Goal: Check status: Check status

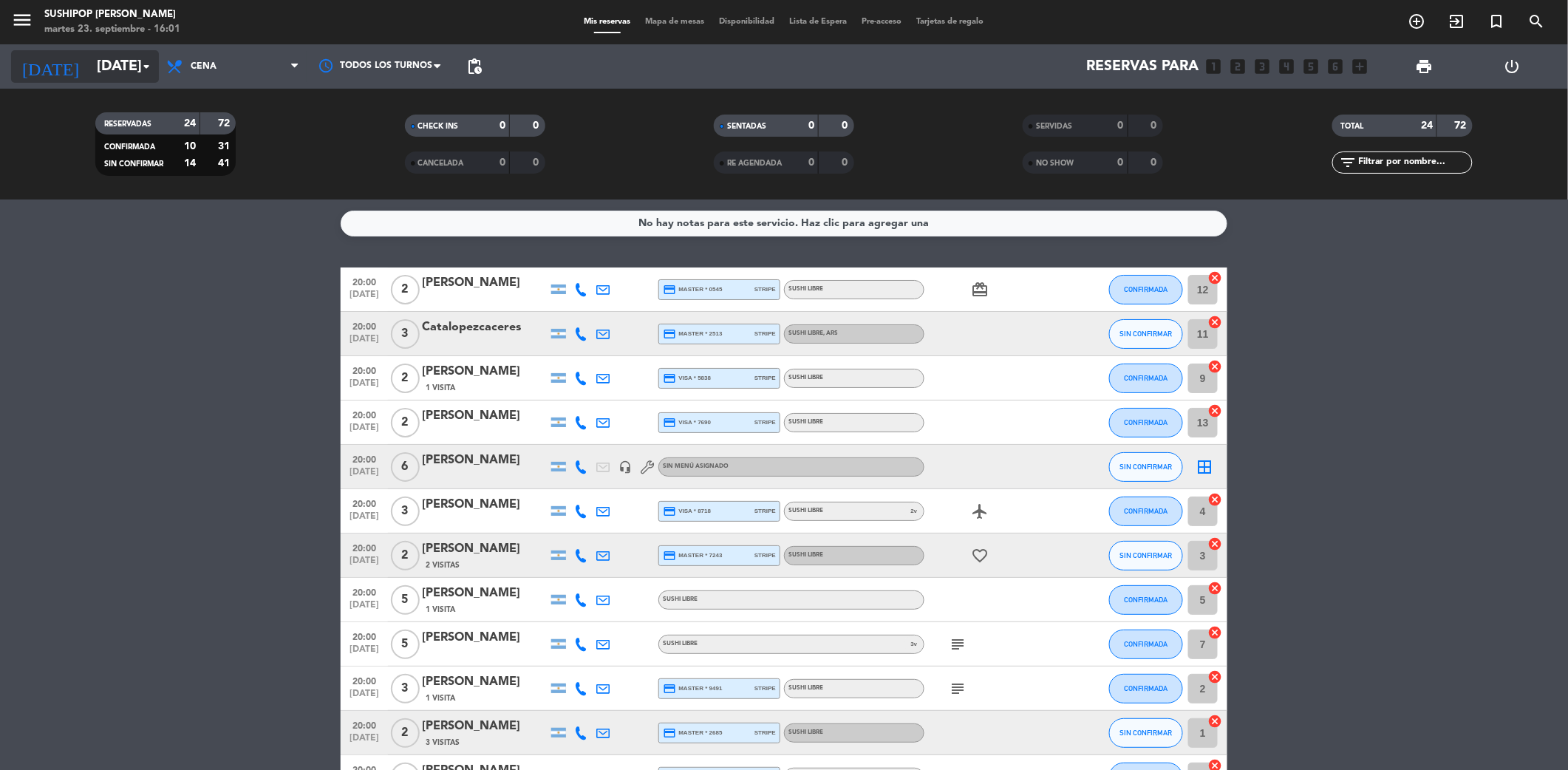
click at [107, 66] on input "[DATE]" at bounding box center [183, 66] width 188 height 32
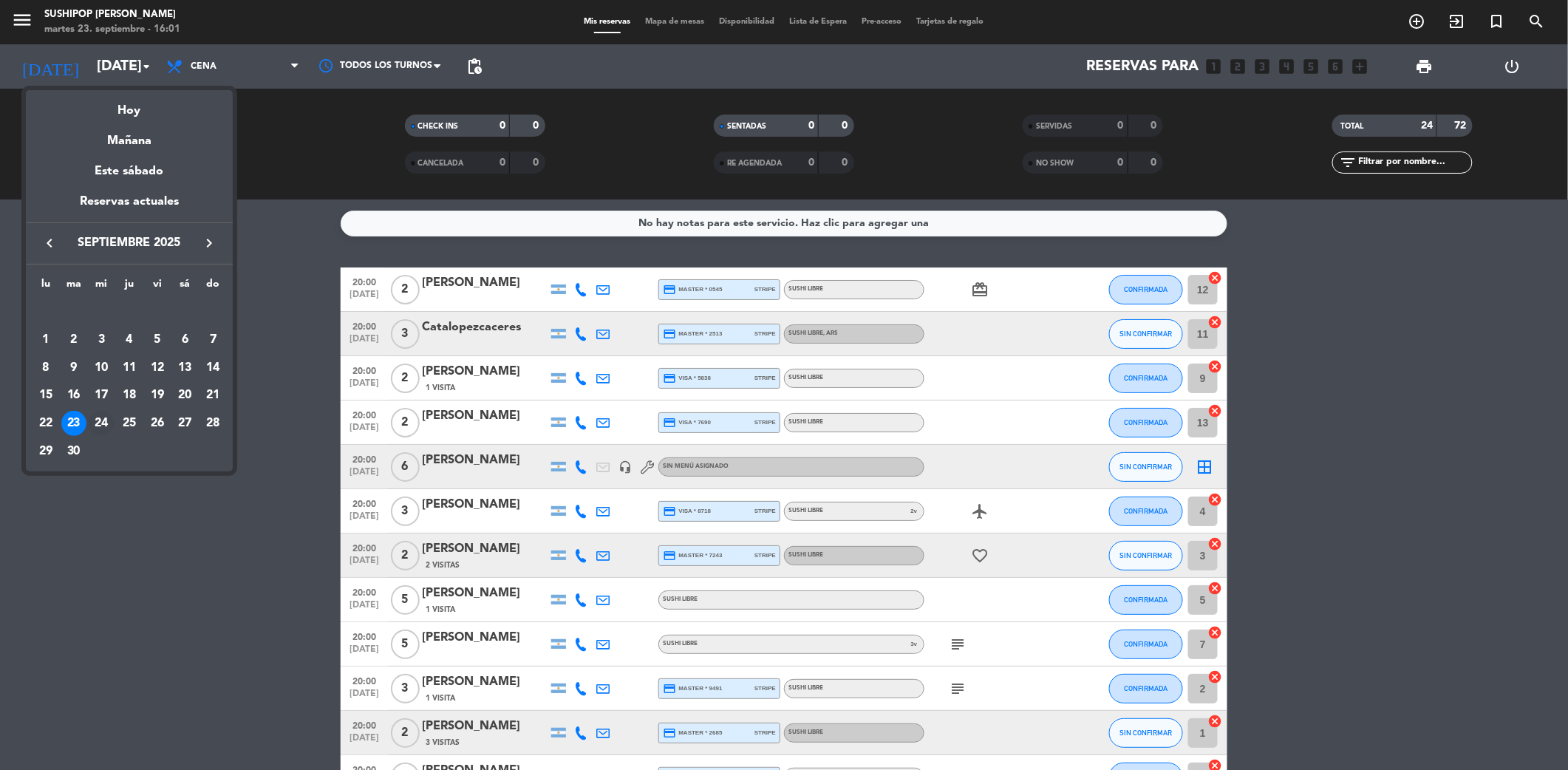
click at [97, 414] on div "24" at bounding box center [101, 423] width 25 height 25
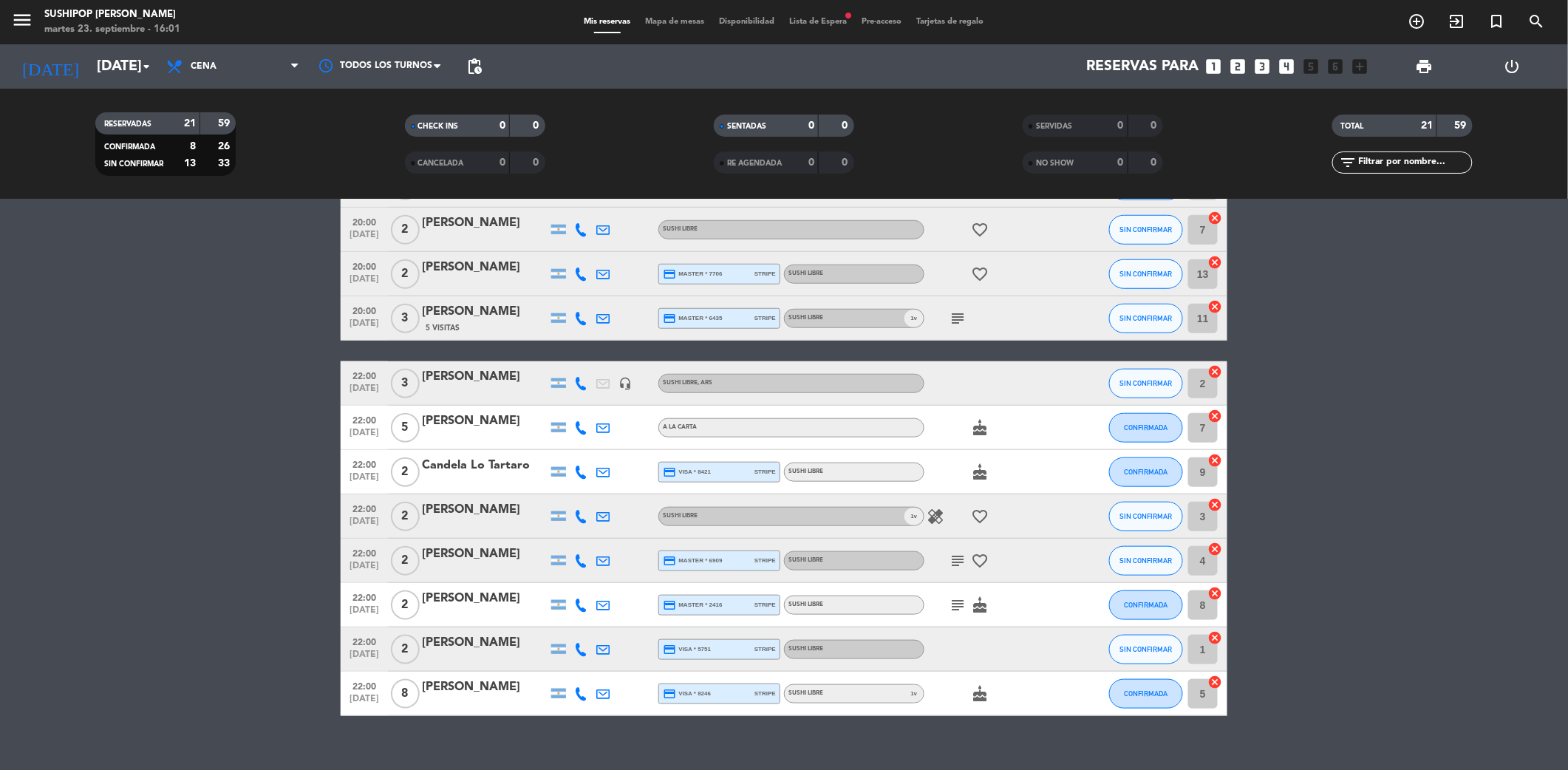
scroll to position [522, 0]
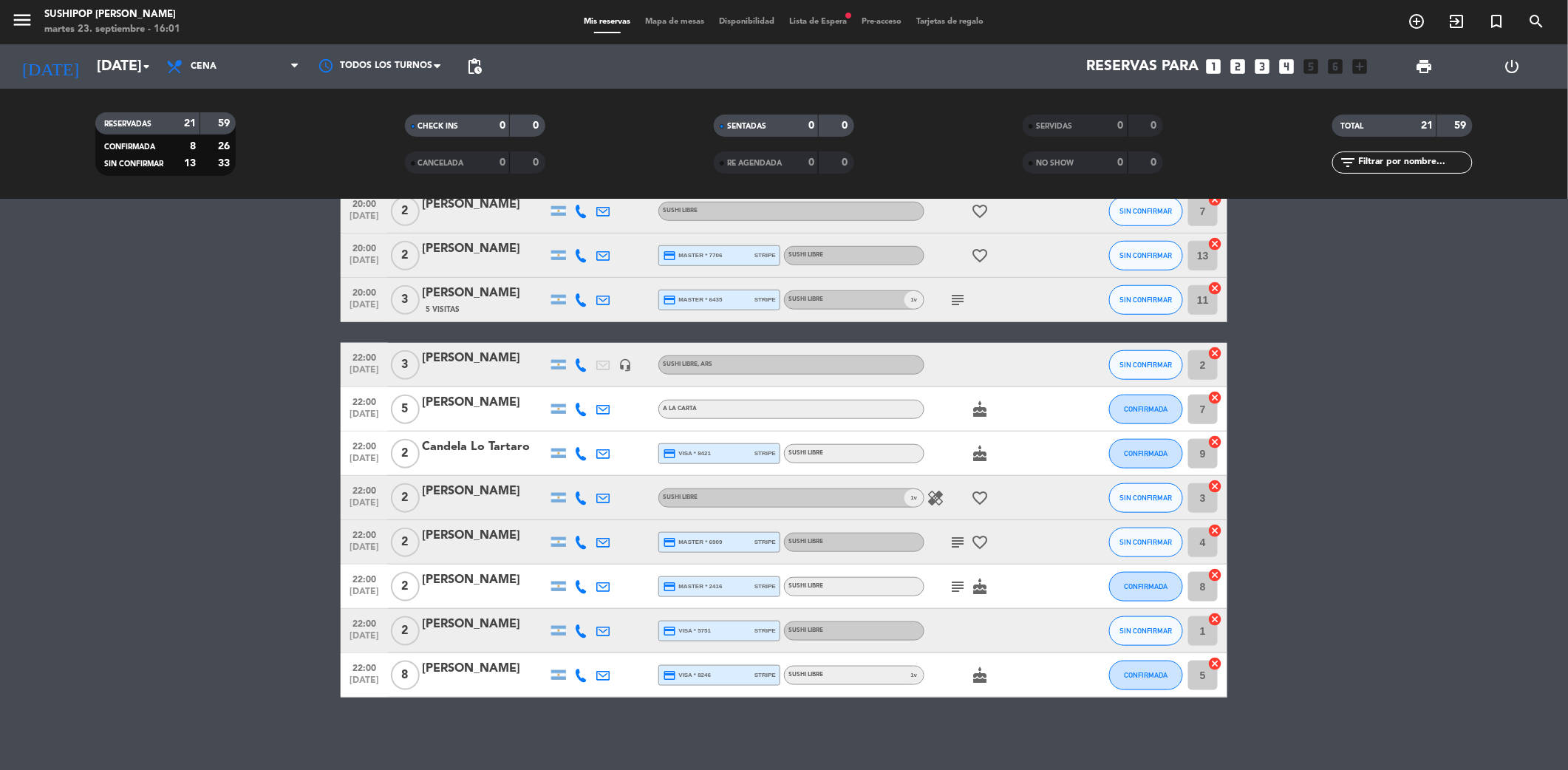
click at [952, 536] on icon "subject" at bounding box center [958, 543] width 18 height 18
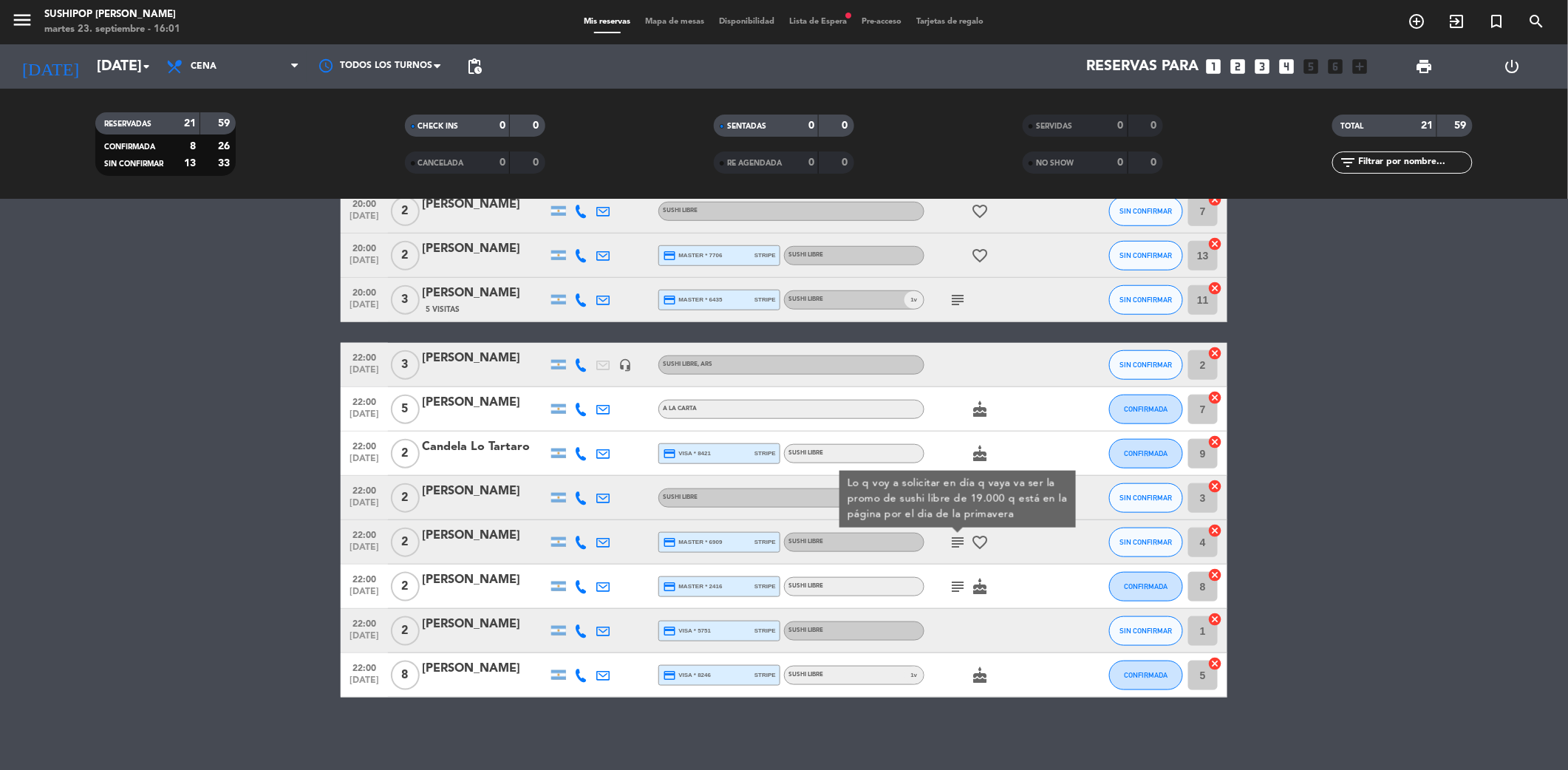
click at [959, 578] on icon "subject" at bounding box center [958, 587] width 18 height 18
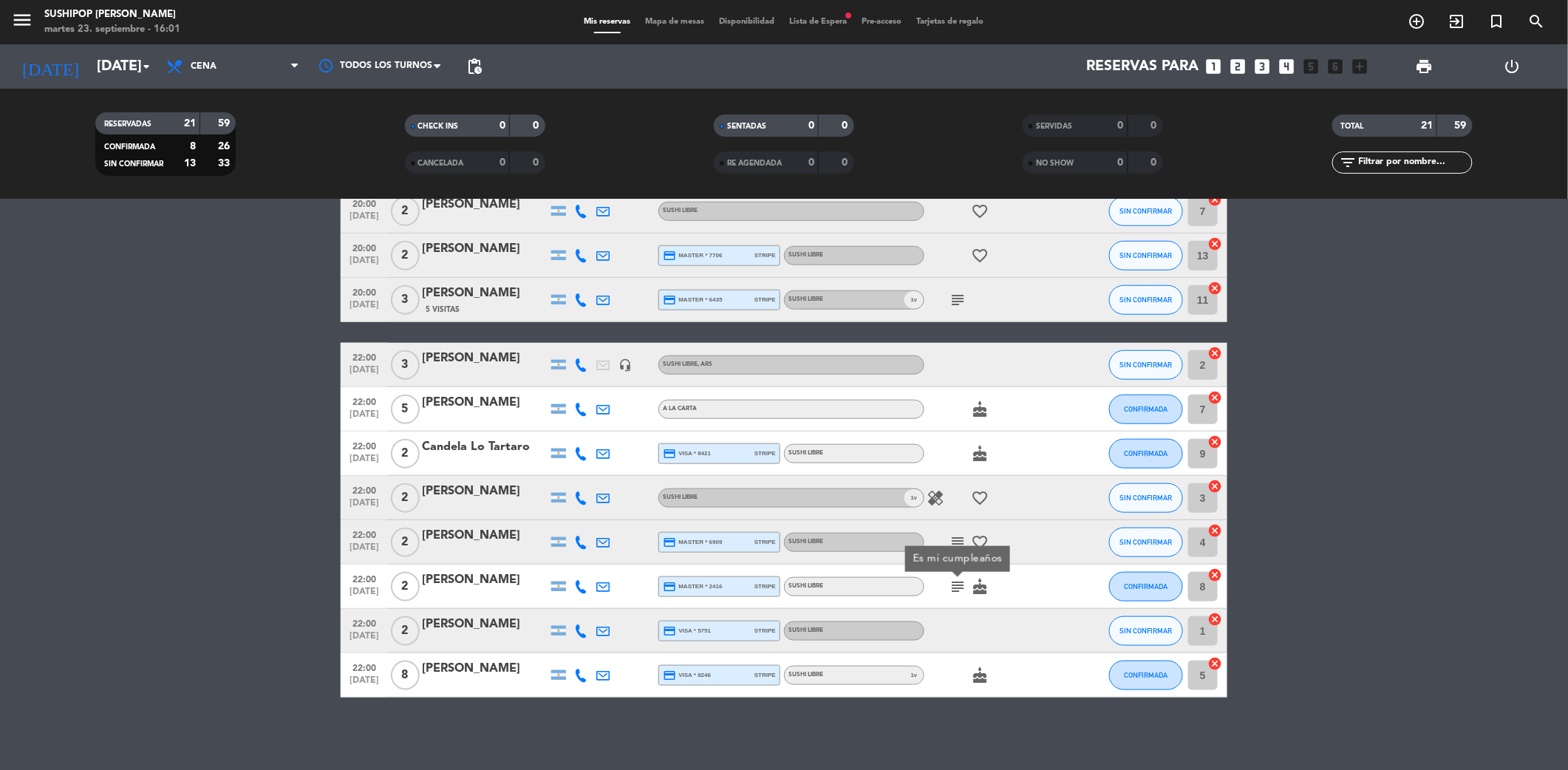
click at [929, 498] on icon "healing" at bounding box center [936, 499] width 18 height 18
click at [954, 302] on icon "subject" at bounding box center [958, 300] width 18 height 18
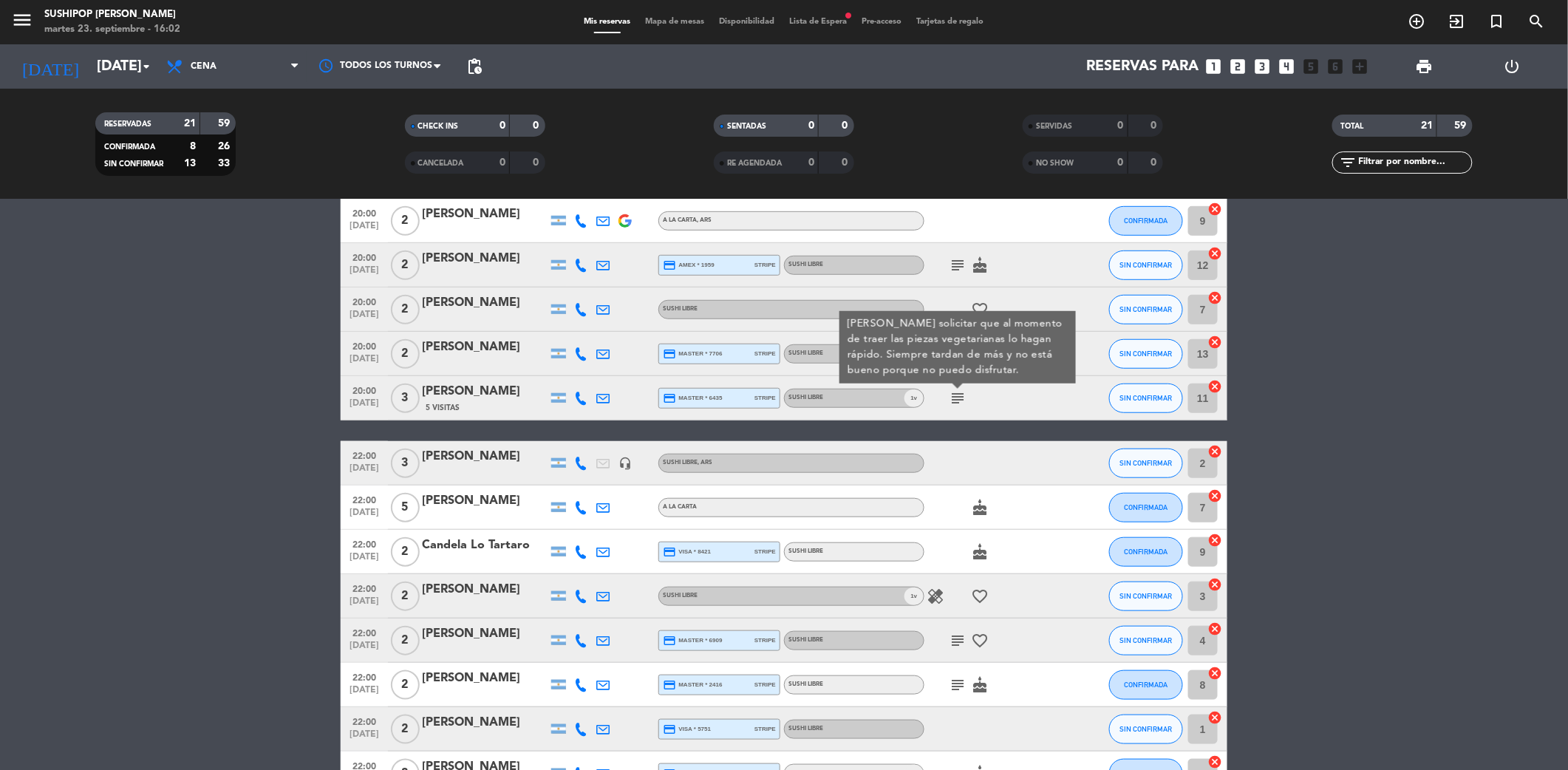
scroll to position [325, 0]
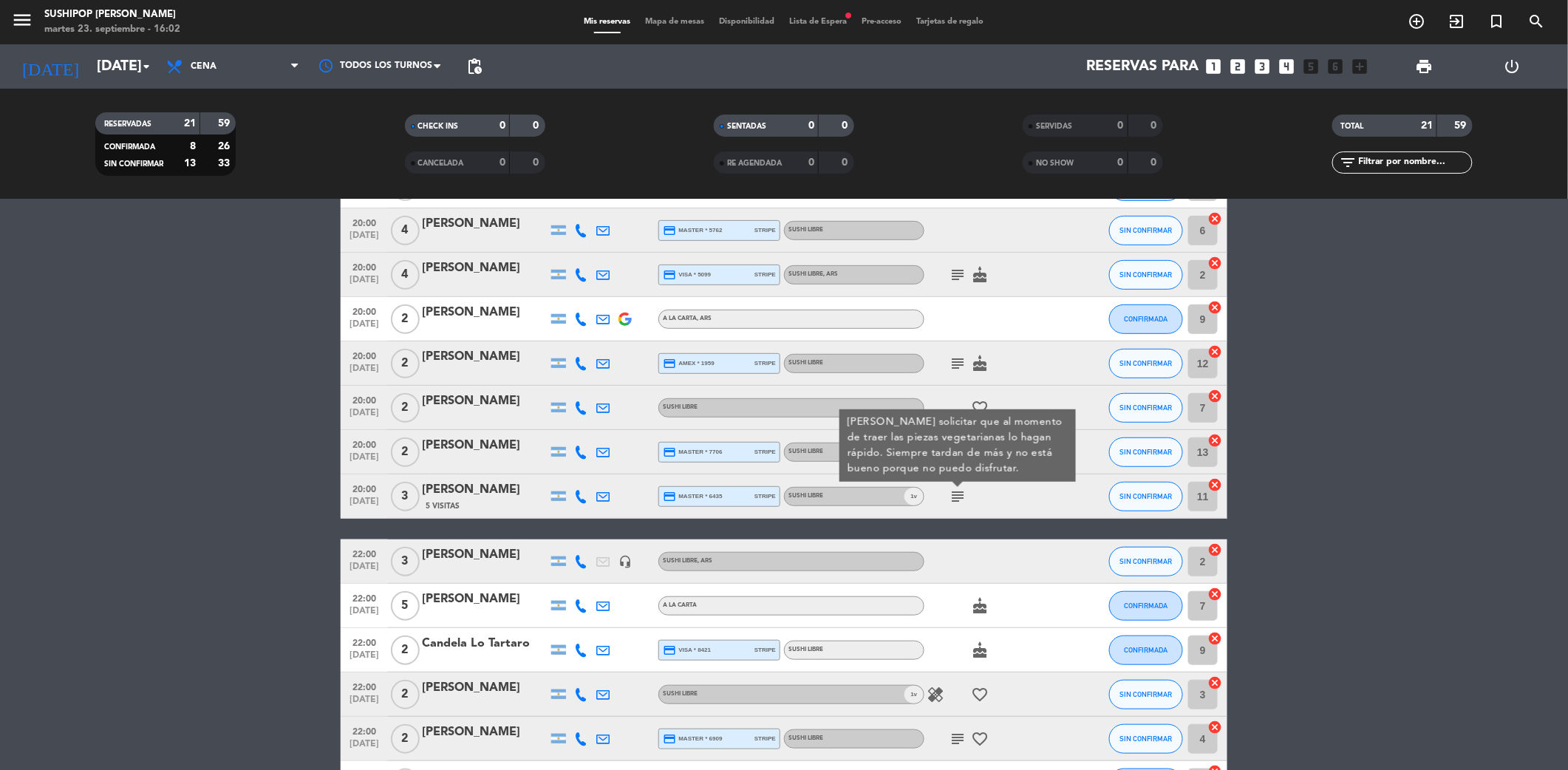
click at [1042, 309] on div at bounding box center [990, 318] width 133 height 43
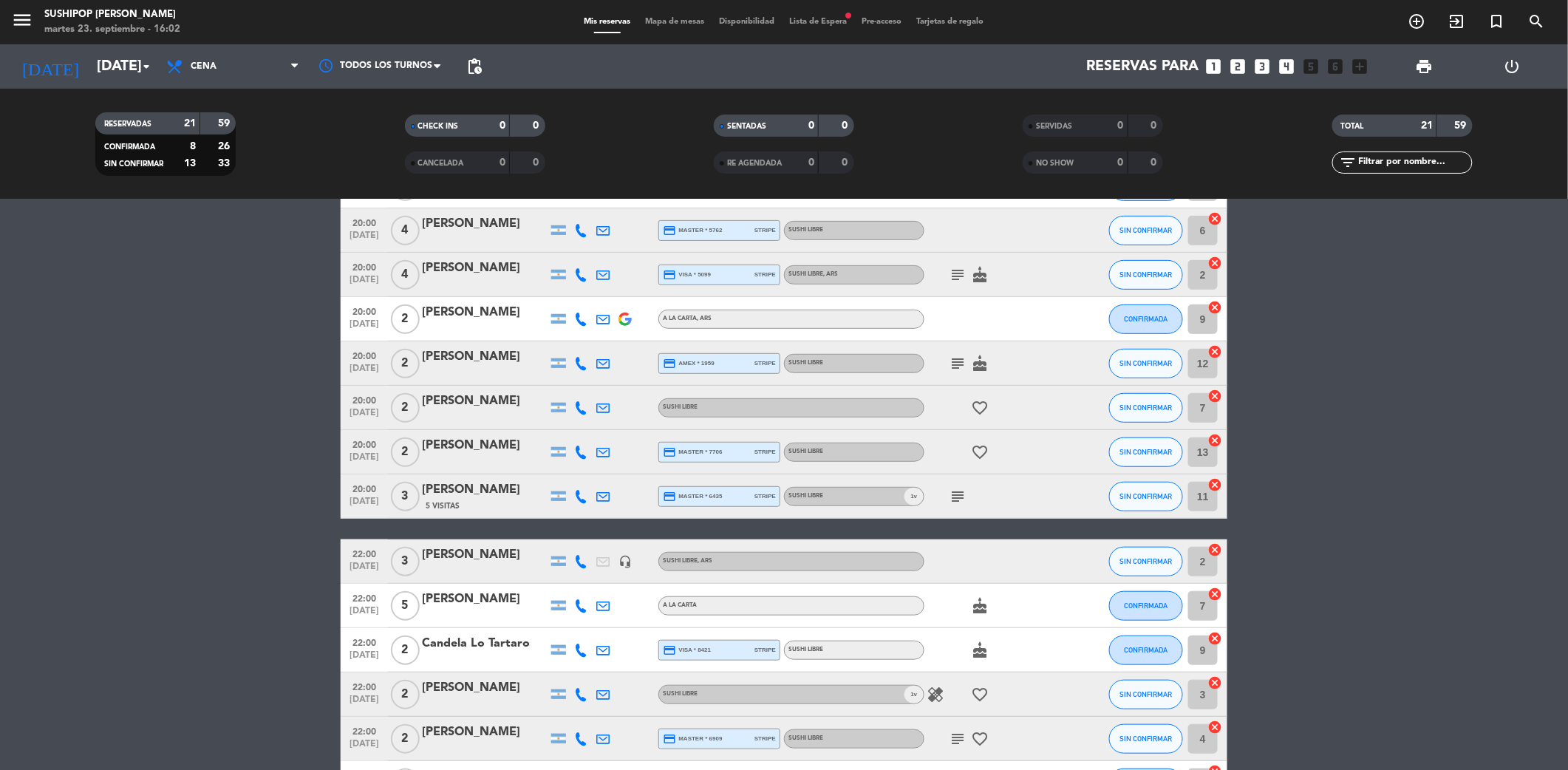
click at [959, 367] on icon "subject" at bounding box center [958, 364] width 18 height 18
click at [956, 267] on icon "subject" at bounding box center [958, 275] width 18 height 18
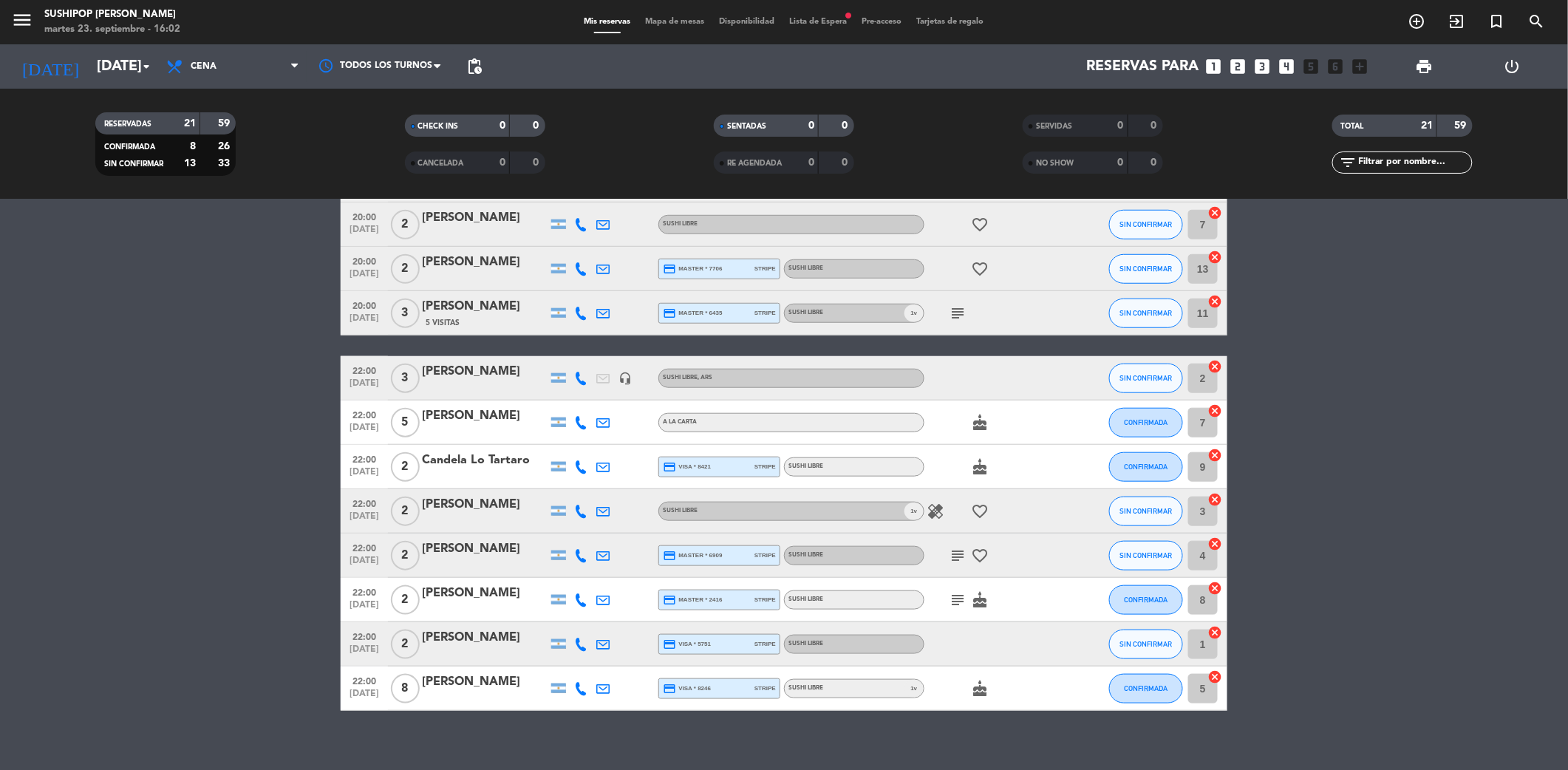
scroll to position [522, 0]
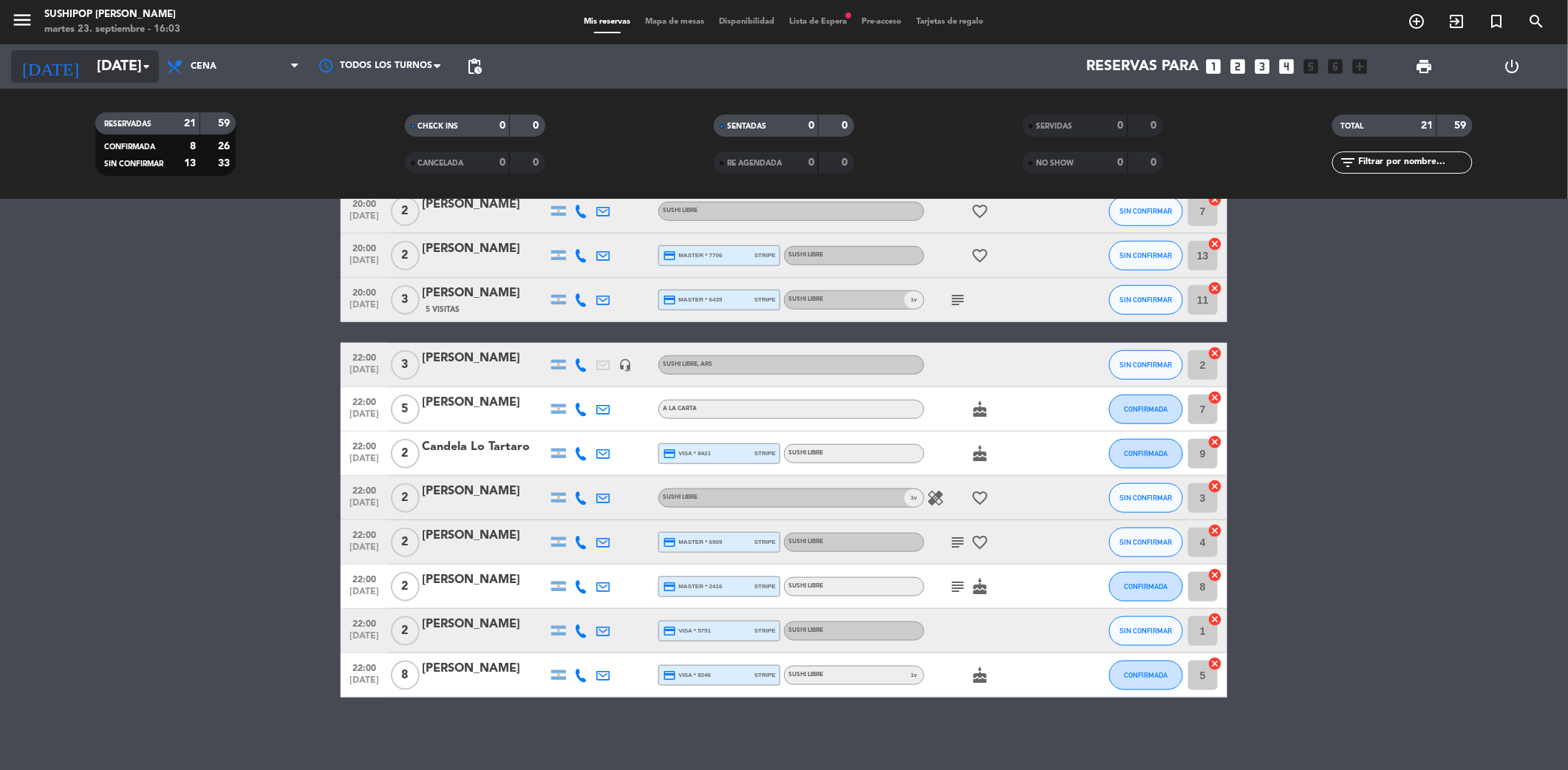
click at [89, 66] on input "[DATE]" at bounding box center [183, 66] width 188 height 32
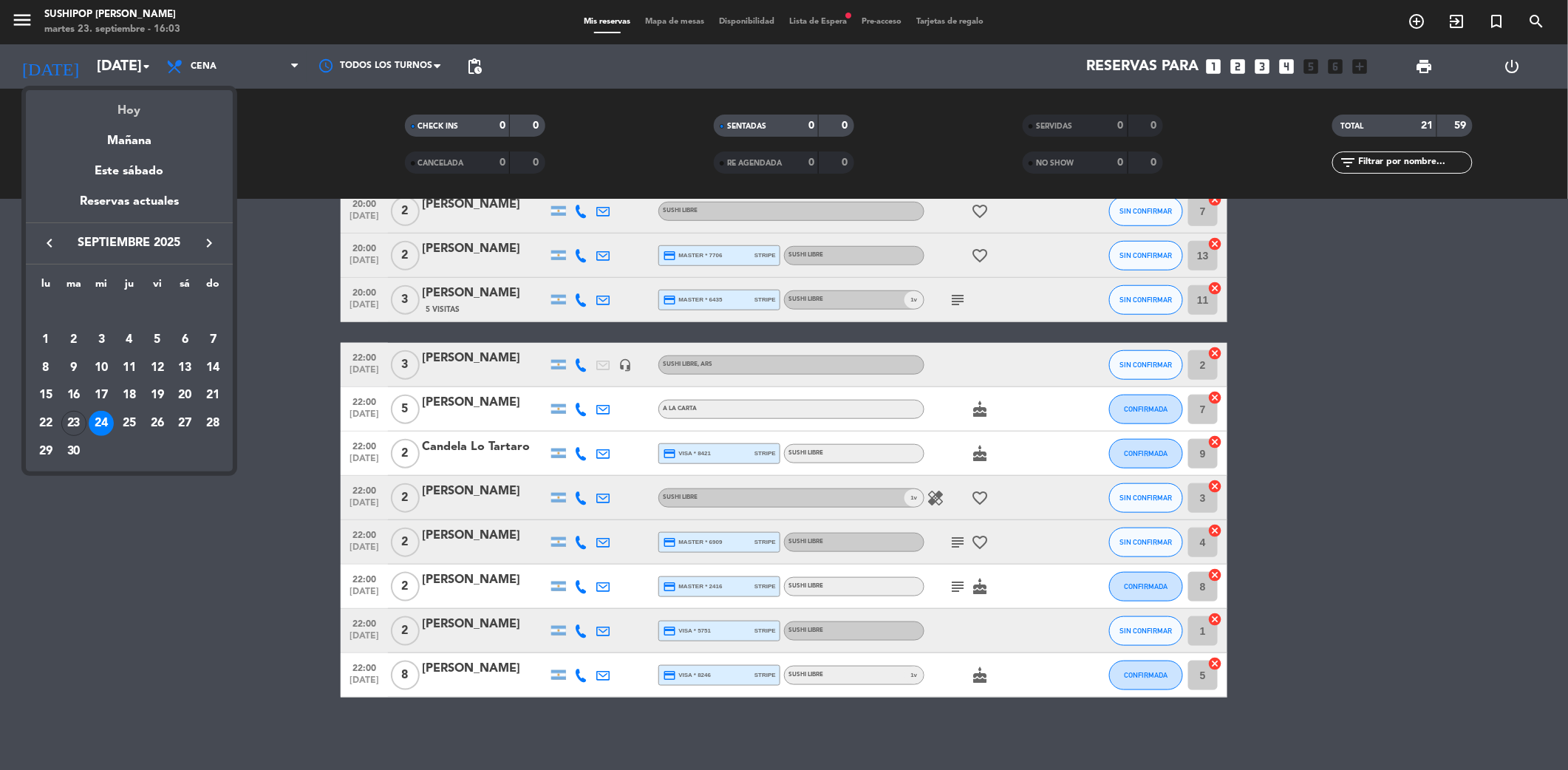
click at [135, 112] on div "Hoy" at bounding box center [129, 105] width 207 height 30
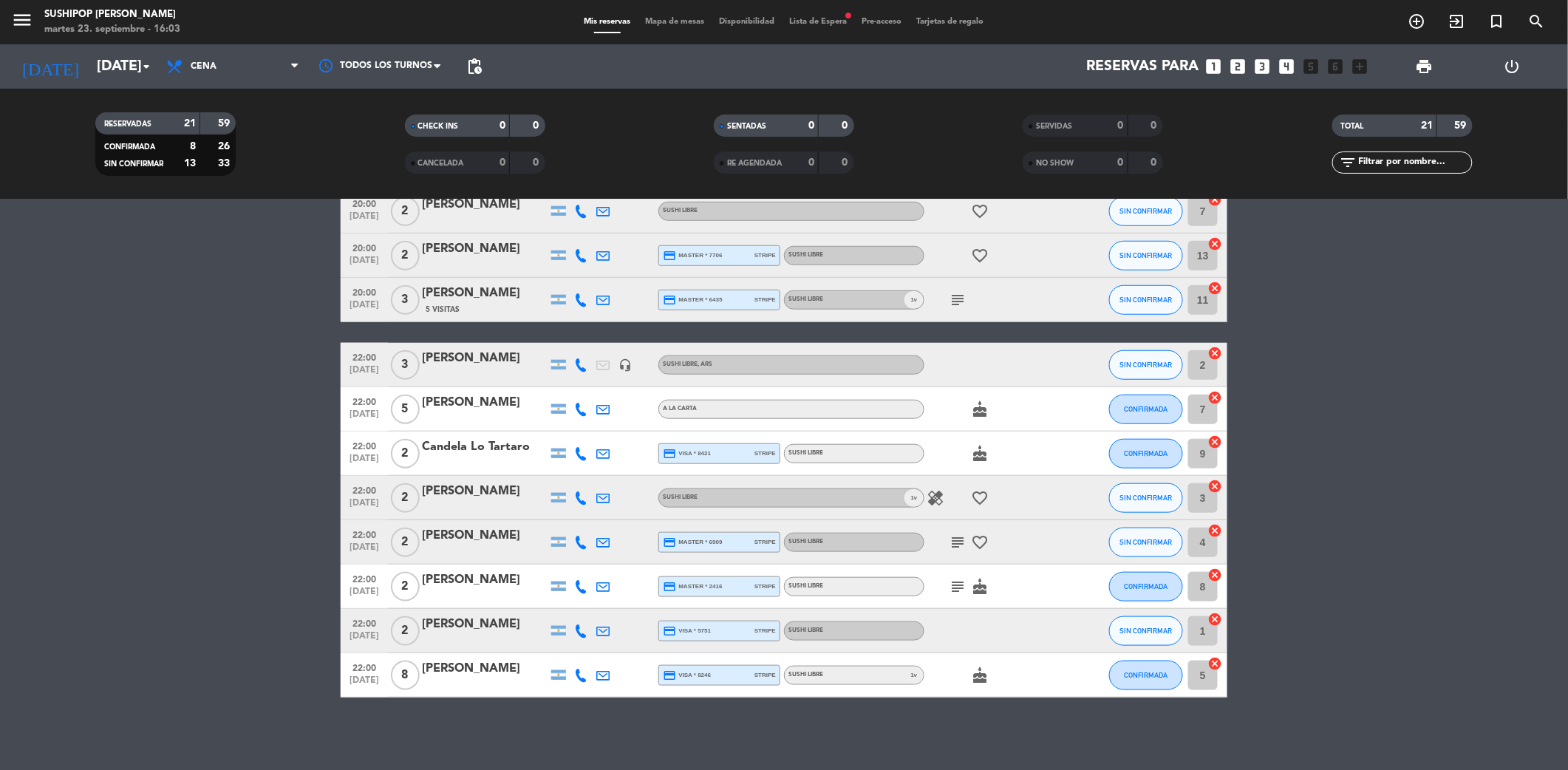
type input "[DATE]"
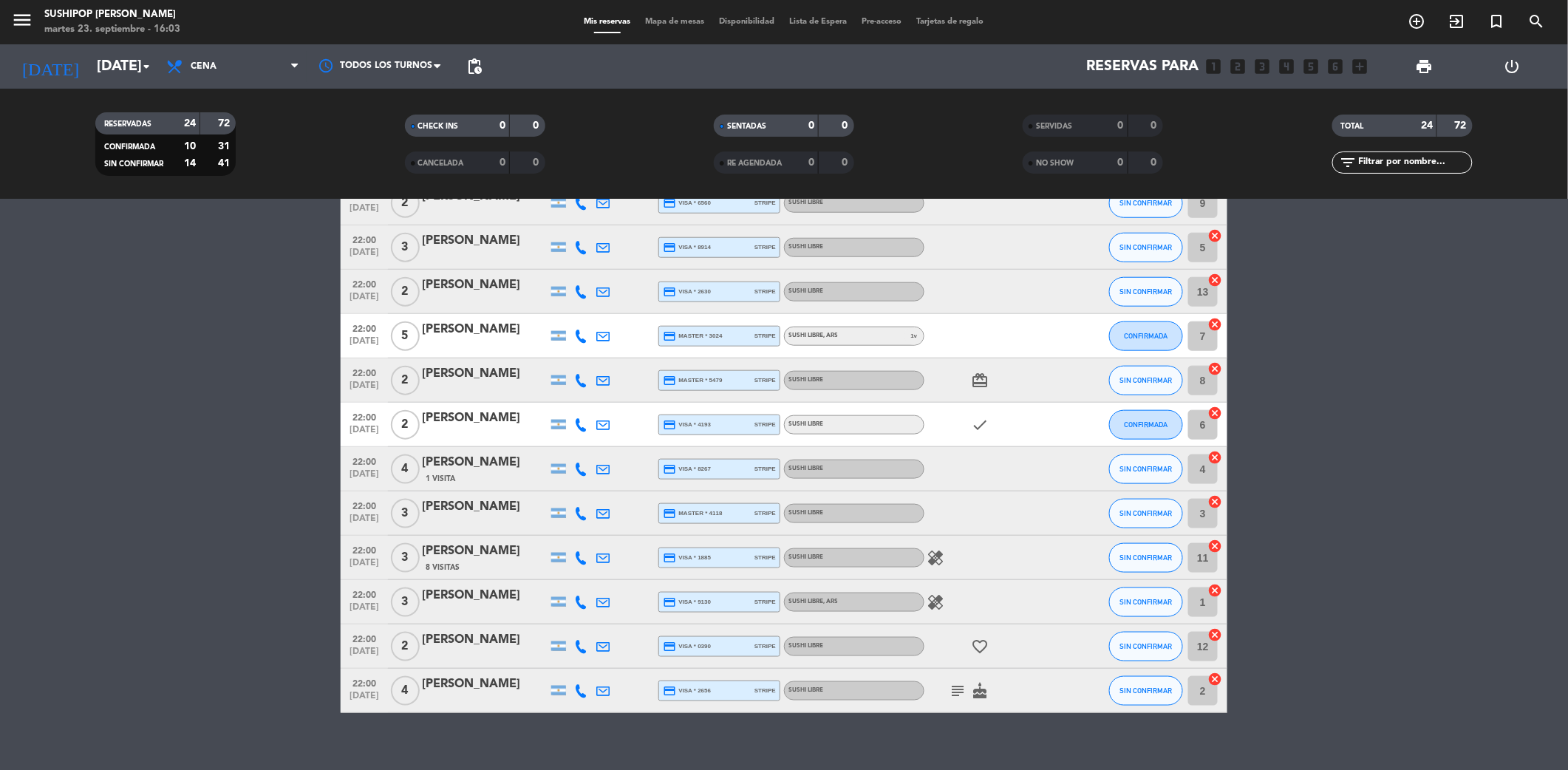
scroll to position [655, 0]
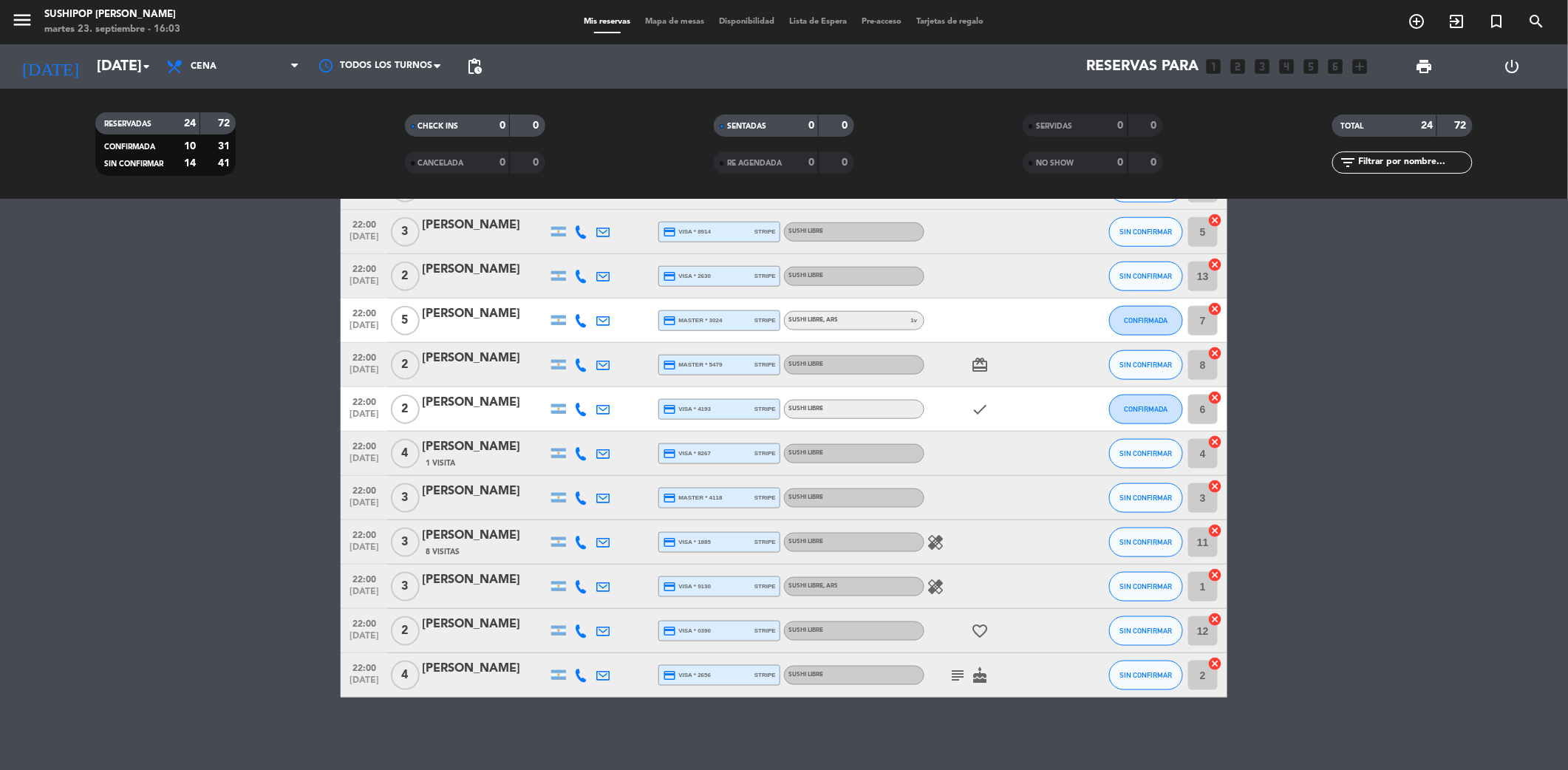
click at [958, 669] on icon "subject" at bounding box center [958, 676] width 18 height 18
click at [929, 578] on icon "healing" at bounding box center [936, 587] width 18 height 18
click at [960, 524] on div "healing" at bounding box center [990, 542] width 133 height 43
click at [931, 534] on icon "healing" at bounding box center [936, 543] width 18 height 18
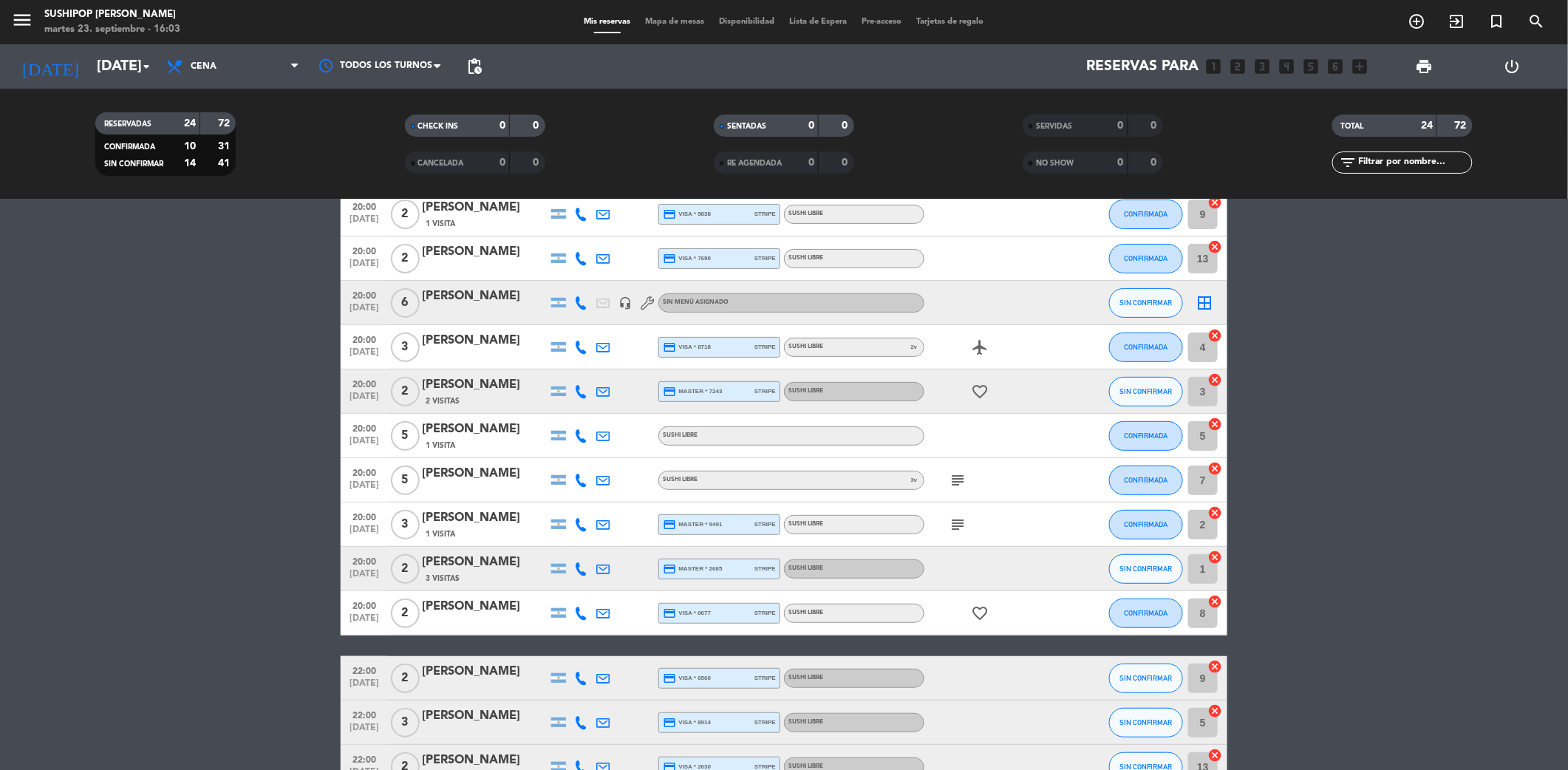
scroll to position [163, 0]
click at [945, 521] on div "subject" at bounding box center [990, 526] width 133 height 43
click at [953, 518] on icon "subject" at bounding box center [958, 526] width 18 height 18
drag, startPoint x: 996, startPoint y: 483, endPoint x: 955, endPoint y: 474, distance: 42.0
click at [990, 491] on div "subject" at bounding box center [990, 481] width 133 height 43
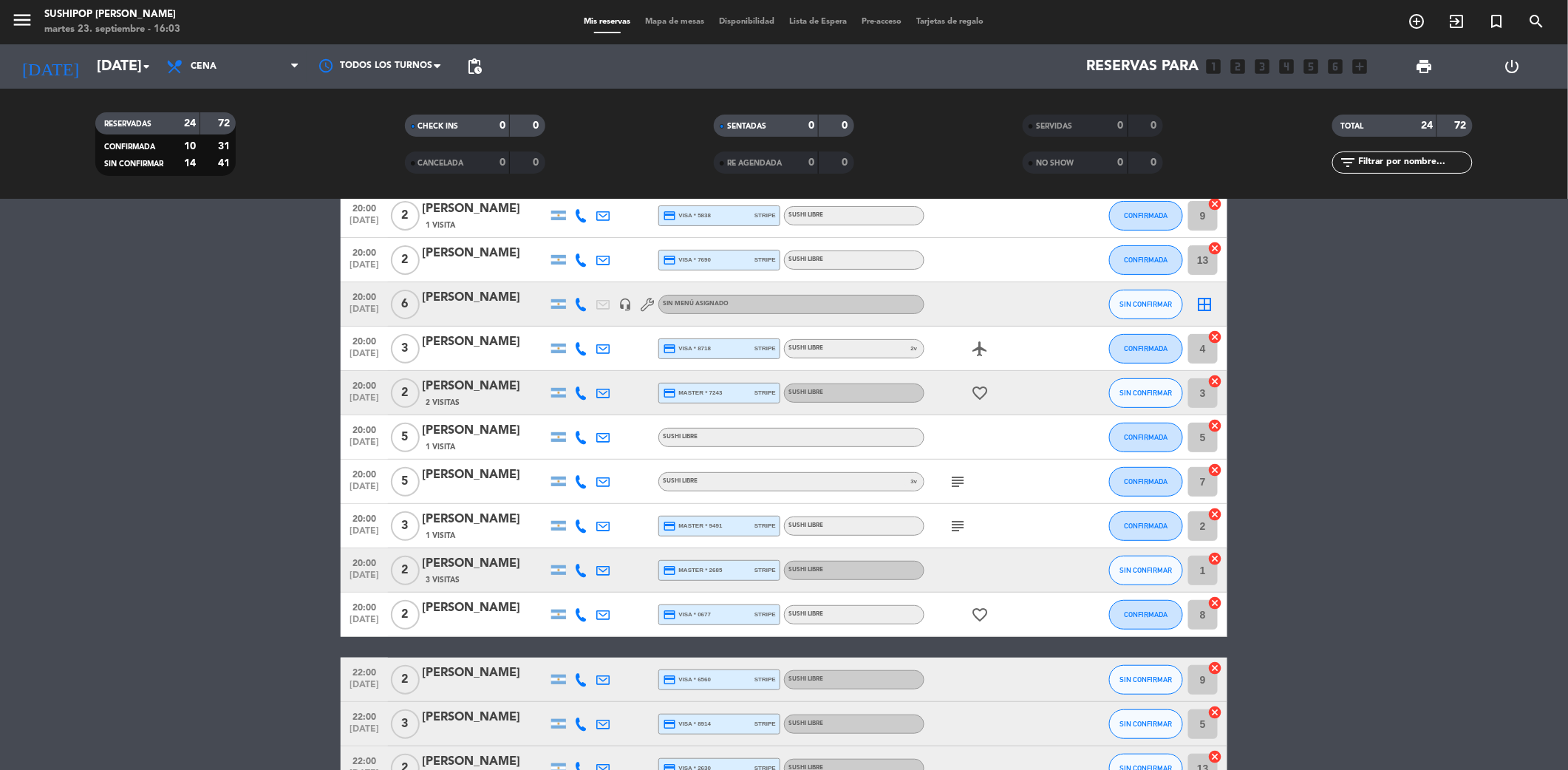
click at [955, 474] on icon "subject" at bounding box center [958, 482] width 18 height 18
click at [1037, 329] on div "airplanemode_active" at bounding box center [990, 348] width 133 height 43
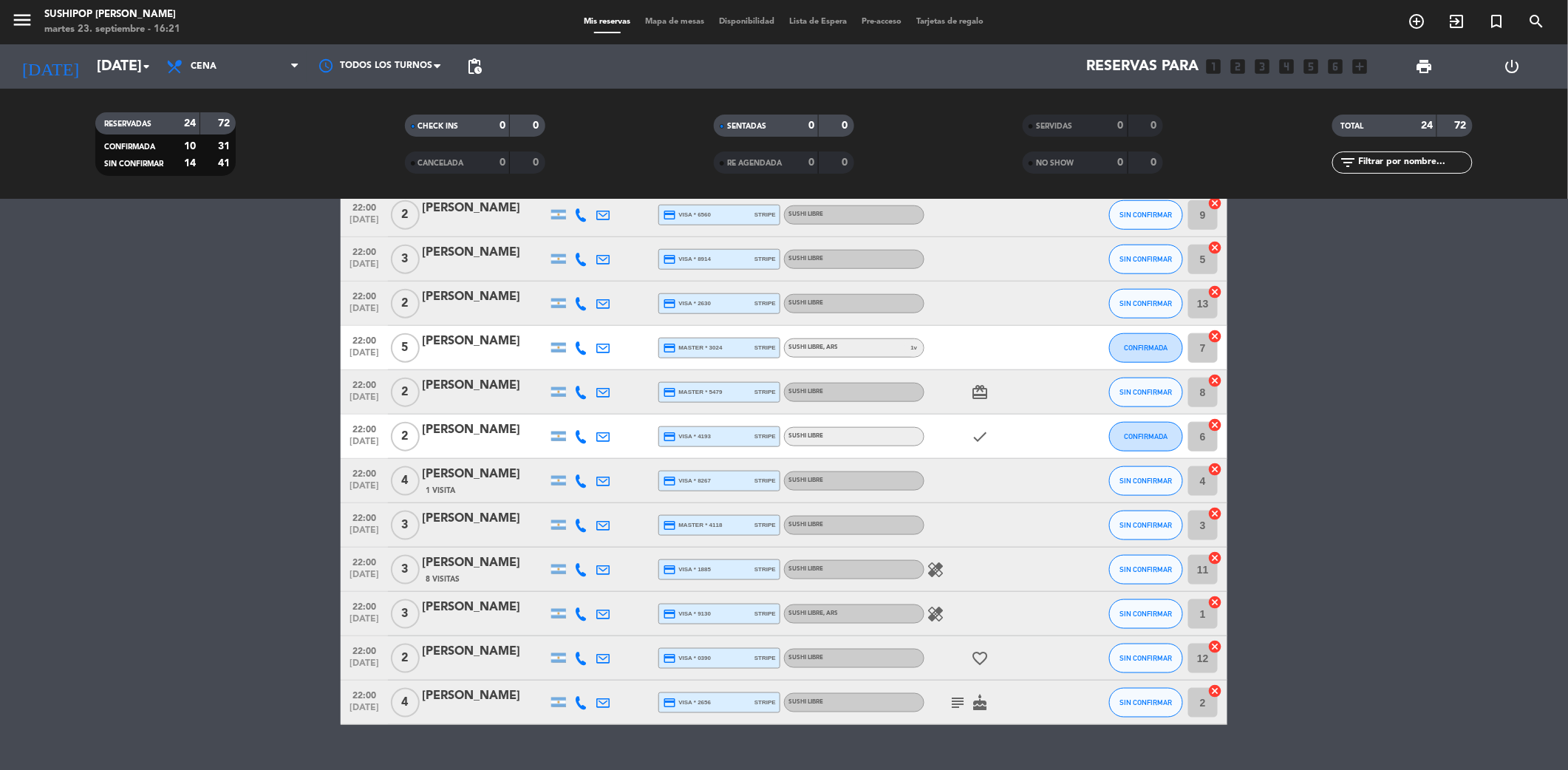
scroll to position [655, 0]
